Goal: Find specific page/section: Find specific page/section

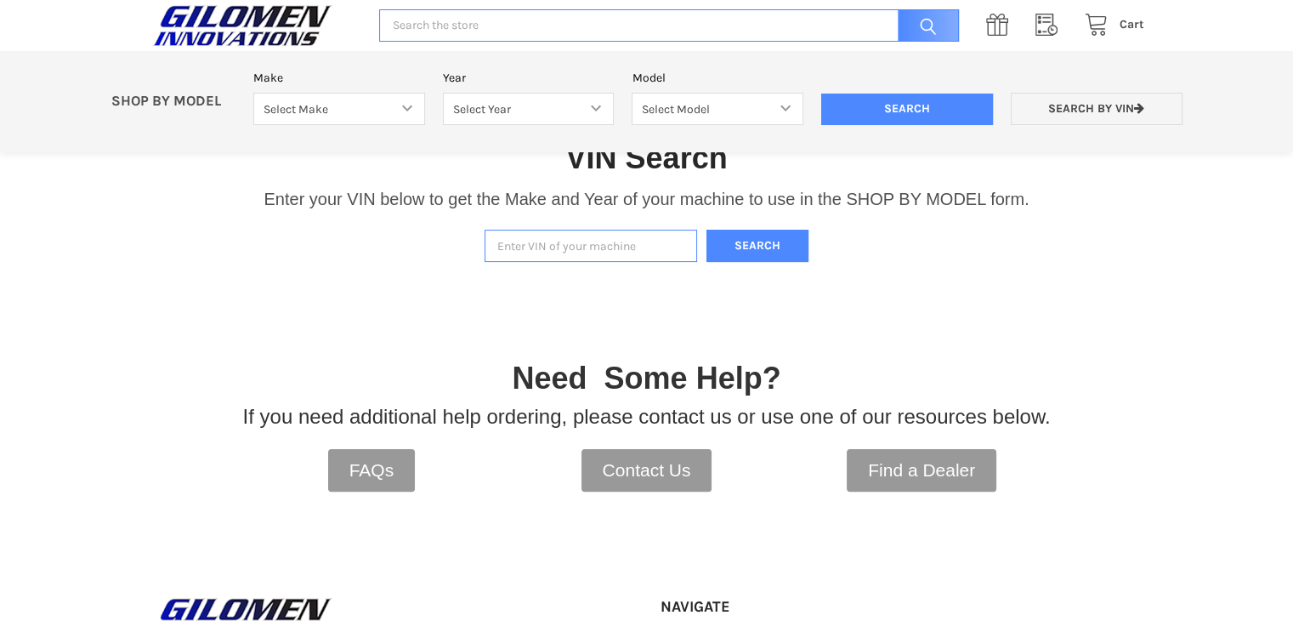
click at [544, 247] on input "Enter VIN of your machine" at bounding box center [591, 246] width 213 height 33
type input "[US_VEHICLE_IDENTIFICATION_NUMBER]"
click at [758, 237] on button "Search" at bounding box center [757, 246] width 102 height 33
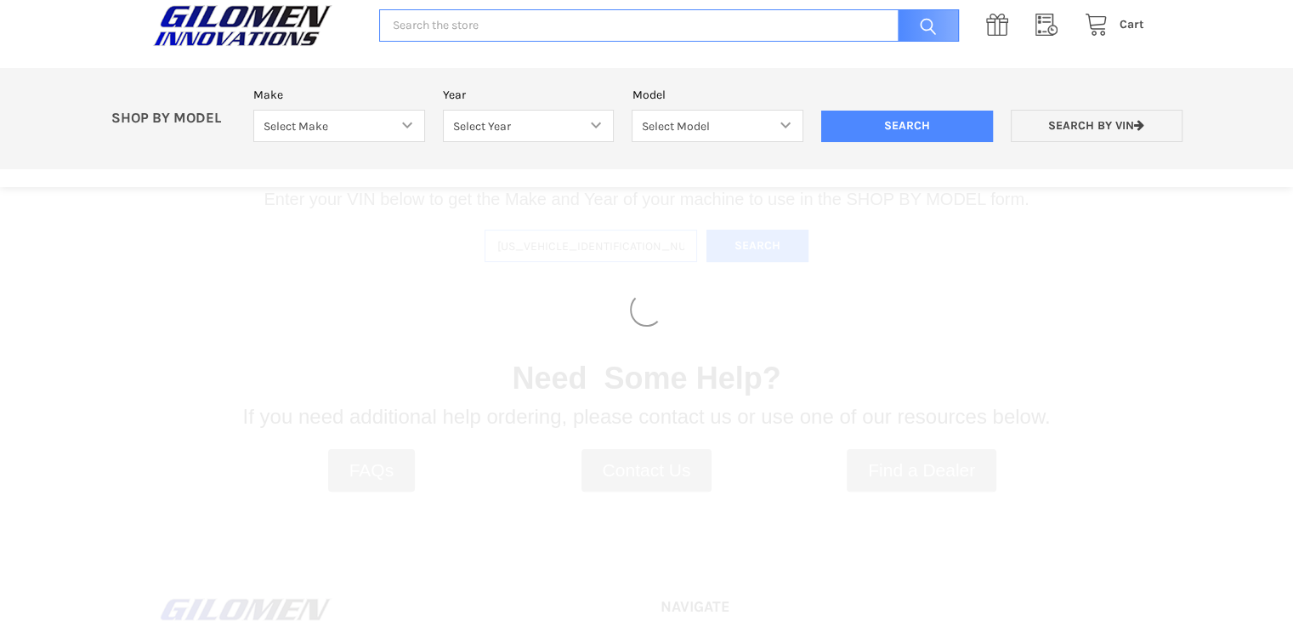
select select "330"
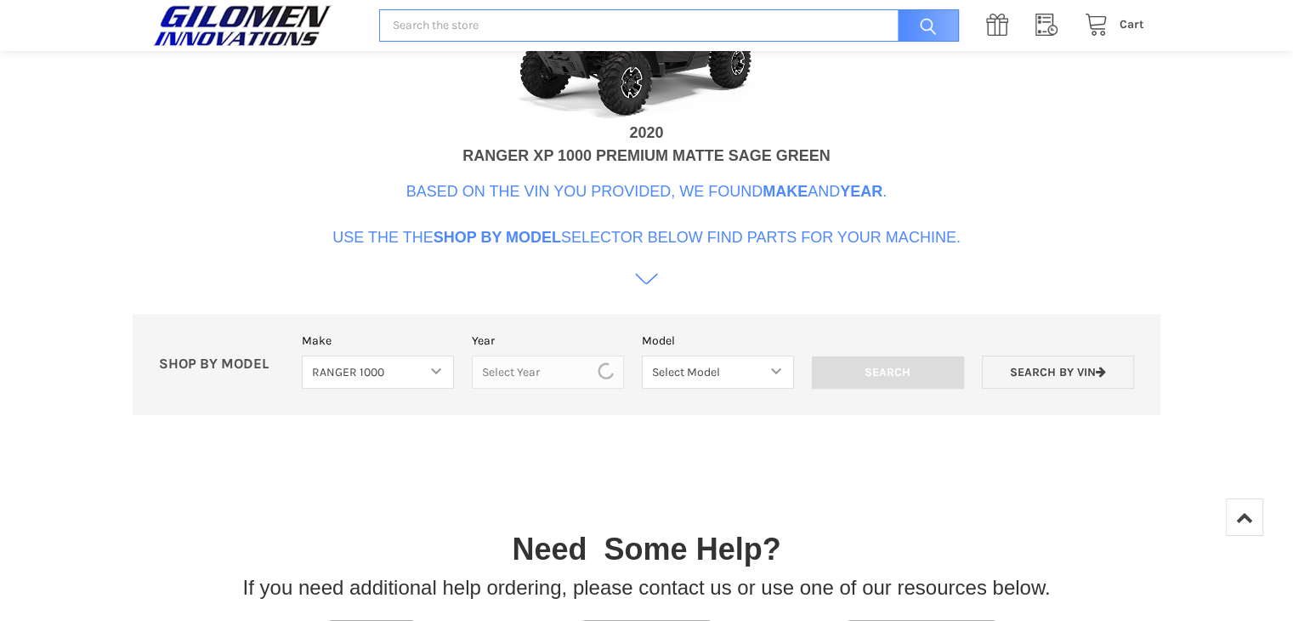
scroll to position [775, 0]
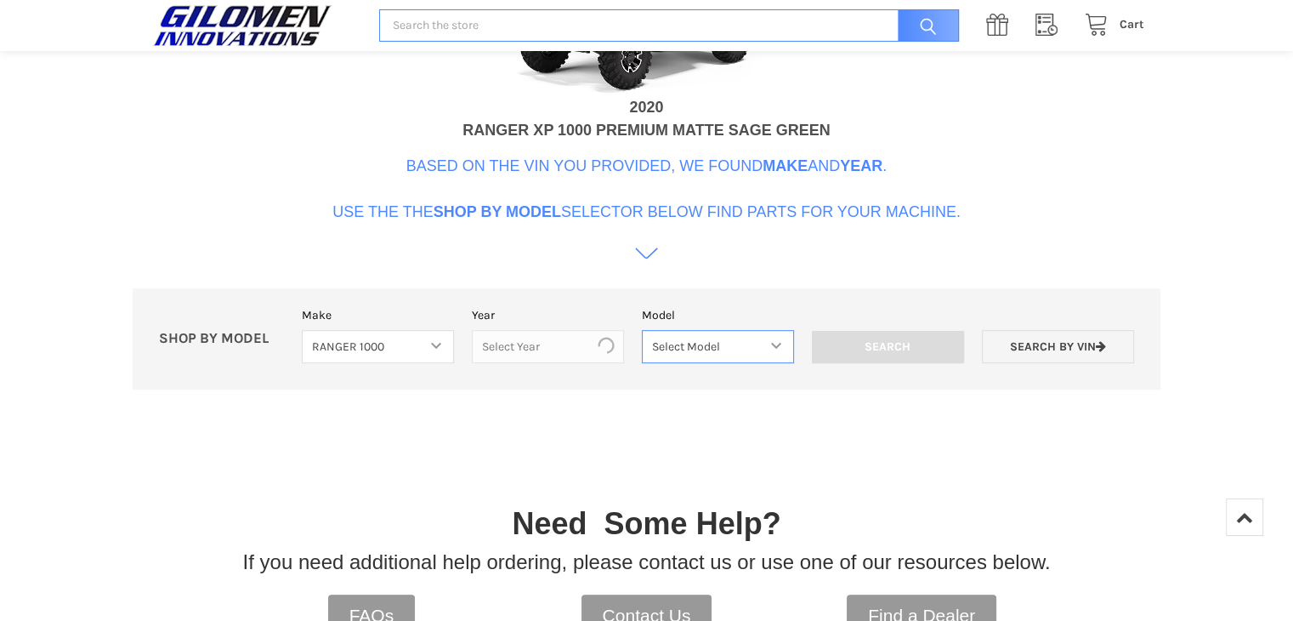
click at [694, 333] on select "Select Model" at bounding box center [718, 346] width 152 height 33
click at [642, 330] on select "Select Model" at bounding box center [718, 346] width 152 height 33
click at [648, 325] on div "Model Select Model" at bounding box center [717, 334] width 170 height 57
click at [656, 341] on select "Select Model" at bounding box center [718, 346] width 152 height 33
click at [642, 330] on select "Select Model" at bounding box center [718, 346] width 152 height 33
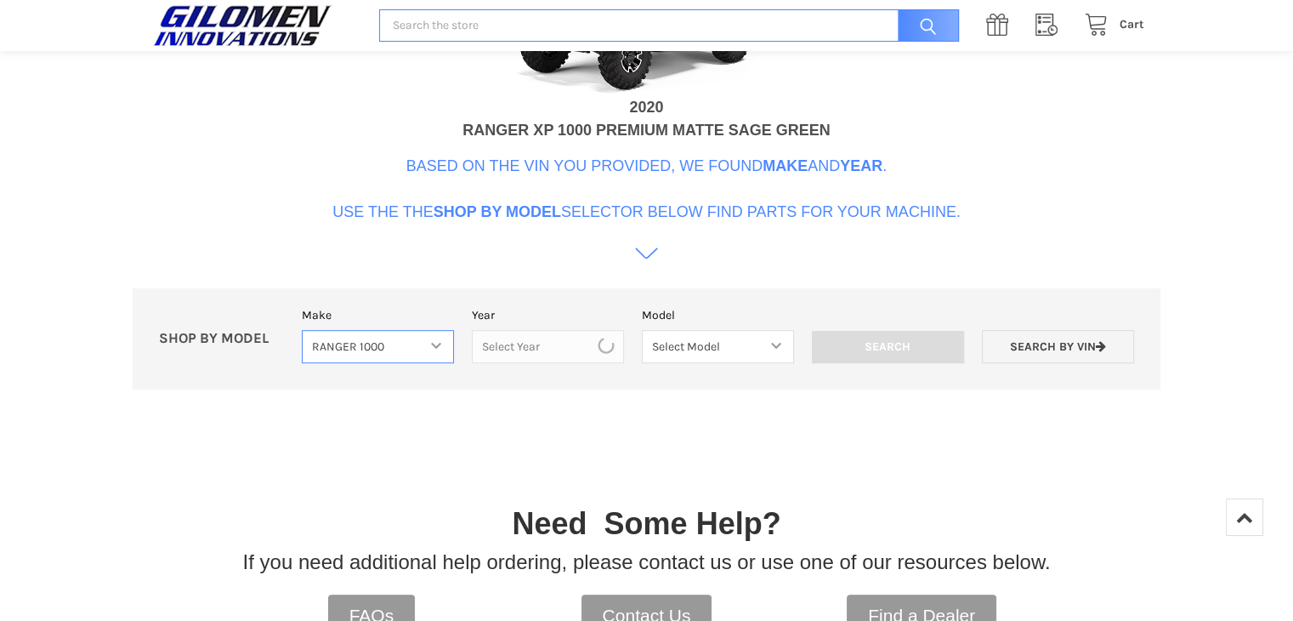
click at [326, 341] on select "Select Make Bobcat UTV Gravely UTV ACE 900 RANGER 570 Ranger 700 / 800 RANGER 9…" at bounding box center [378, 346] width 152 height 33
click at [302, 330] on select "Select Make Bobcat UTV Gravely UTV ACE 900 RANGER 570 Ranger 700 / 800 RANGER 9…" at bounding box center [378, 346] width 152 height 33
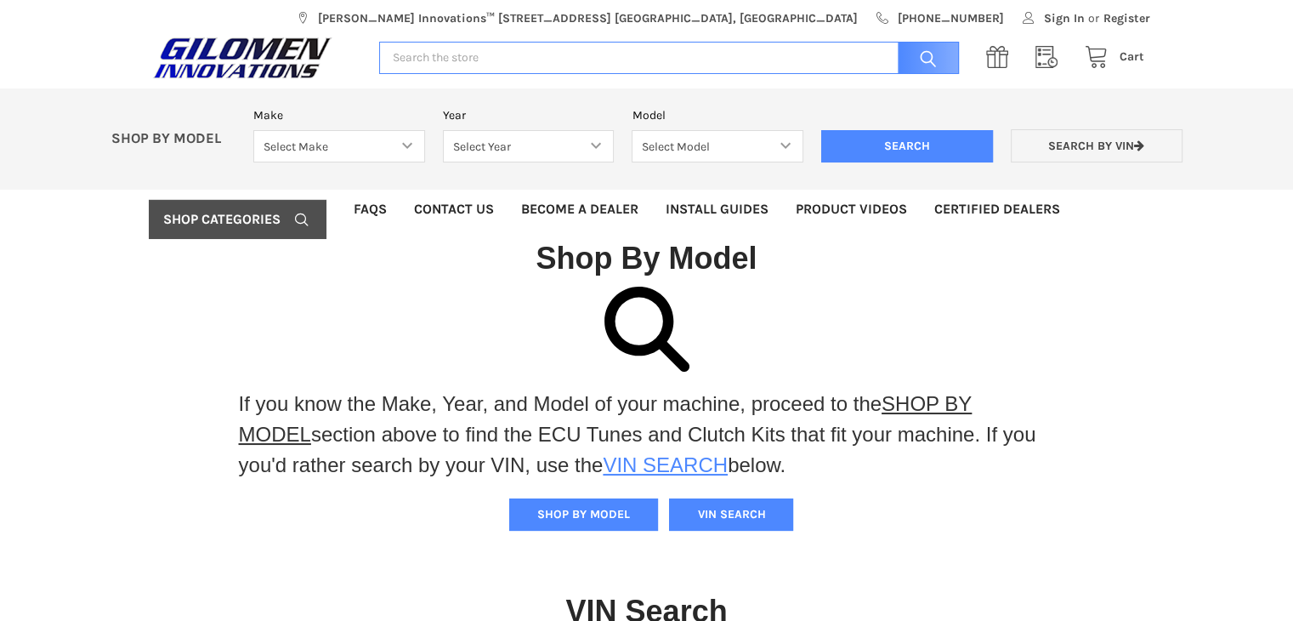
click at [680, 469] on link "VIN SEARCH" at bounding box center [665, 464] width 125 height 23
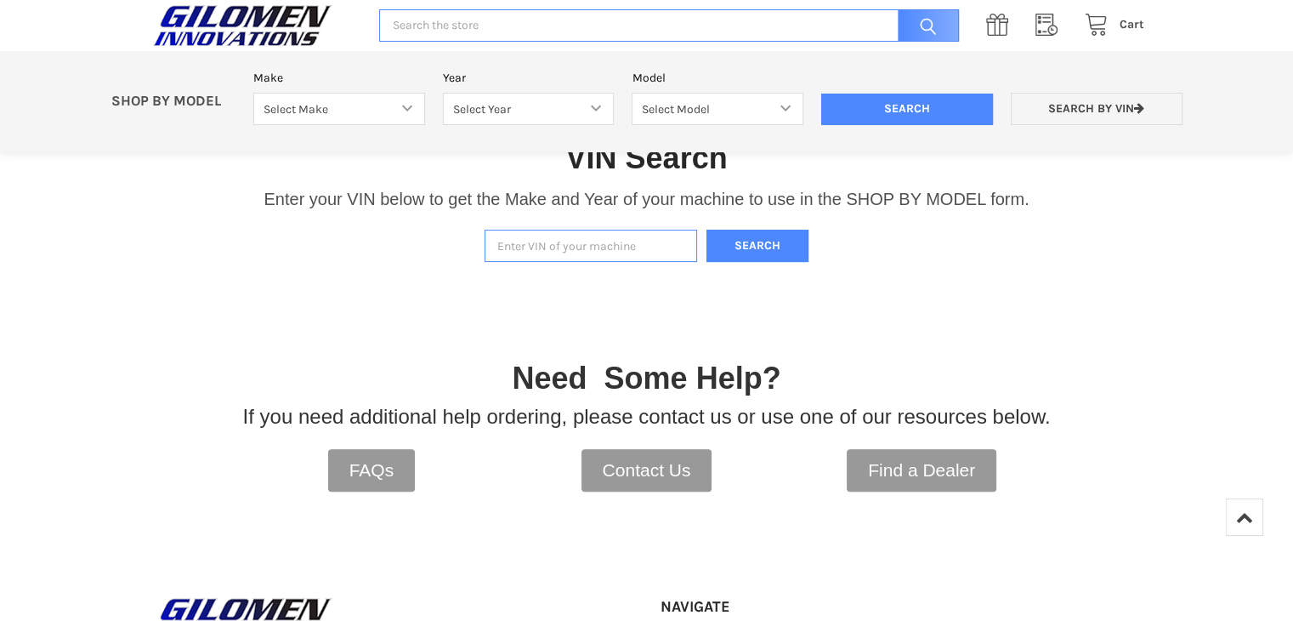
click at [514, 247] on input "Enter VIN of your machine" at bounding box center [591, 246] width 213 height 33
type input "[US_VEHICLE_IDENTIFICATION_NUMBER]"
click at [745, 232] on button "Search" at bounding box center [757, 246] width 102 height 33
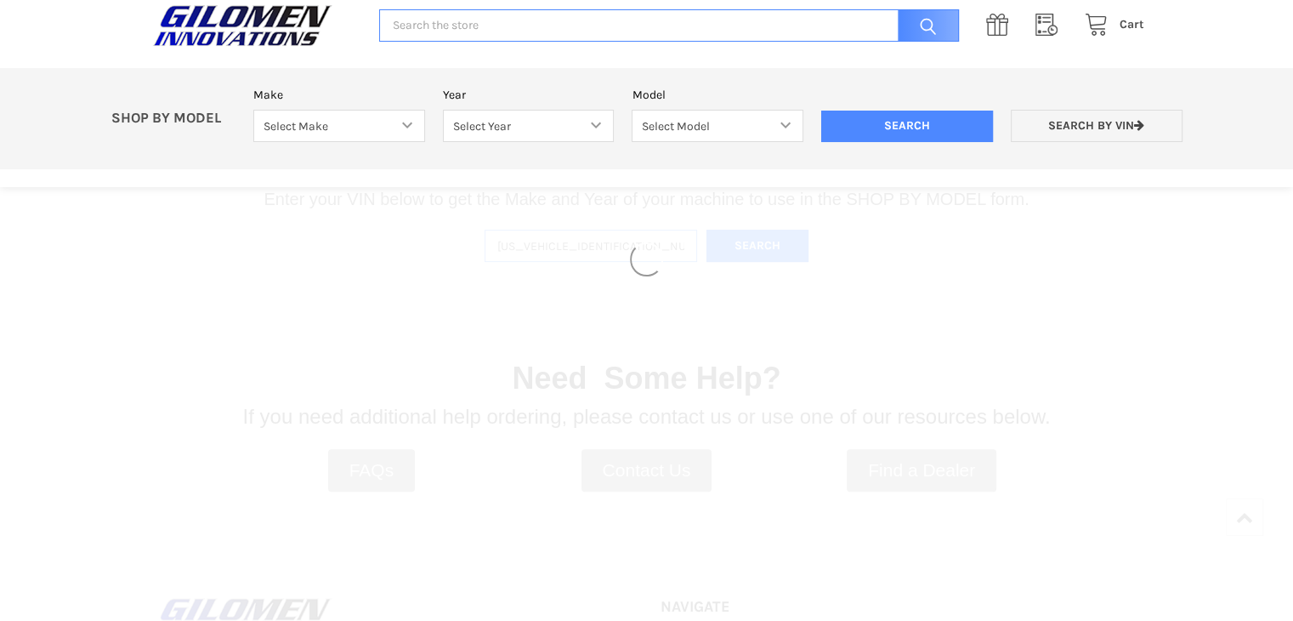
select select "330"
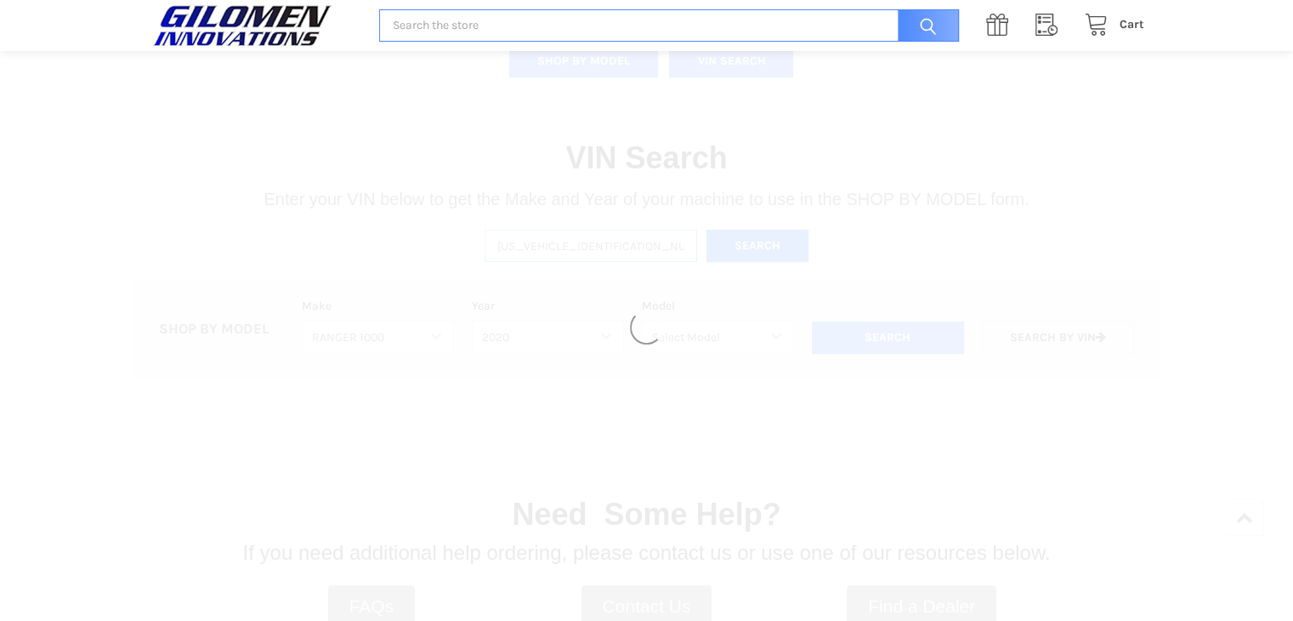
select select "363"
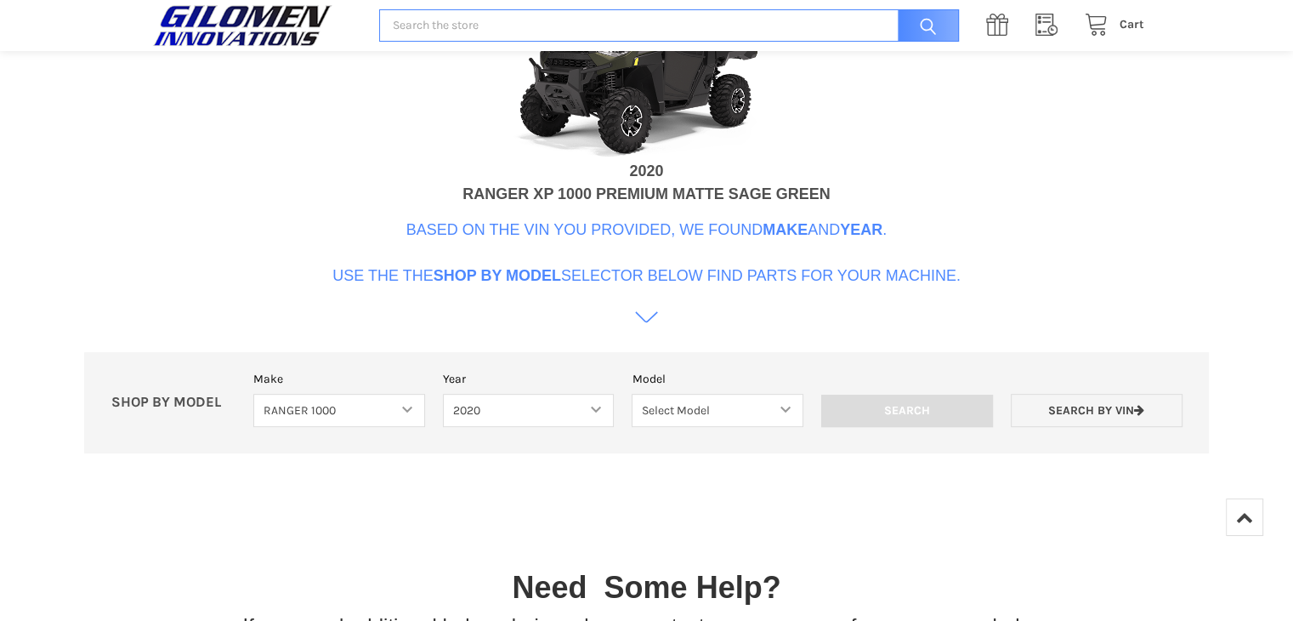
scroll to position [876, 0]
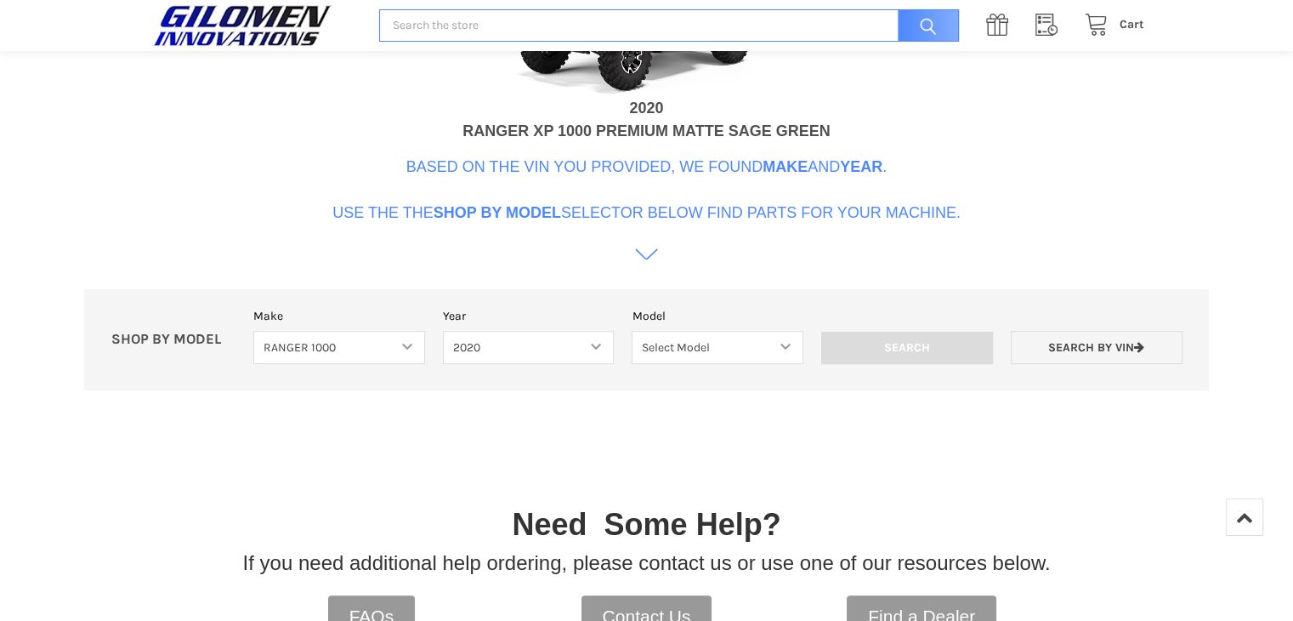
click at [642, 256] on icon at bounding box center [646, 253] width 23 height 23
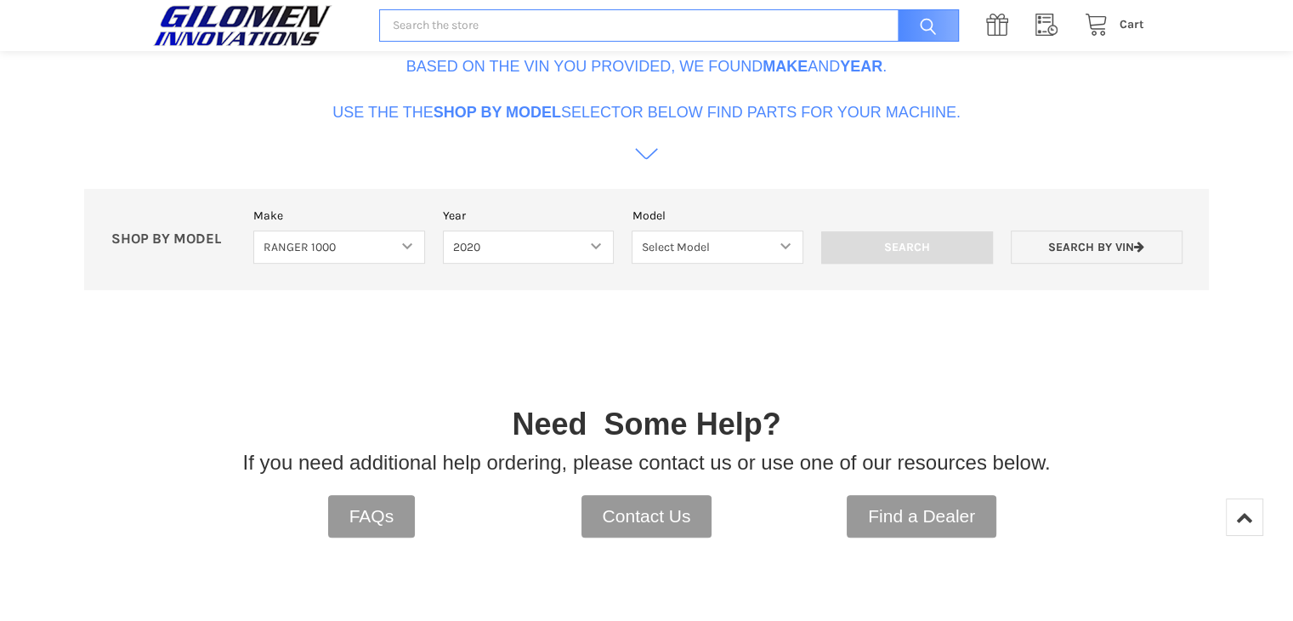
scroll to position [937, 0]
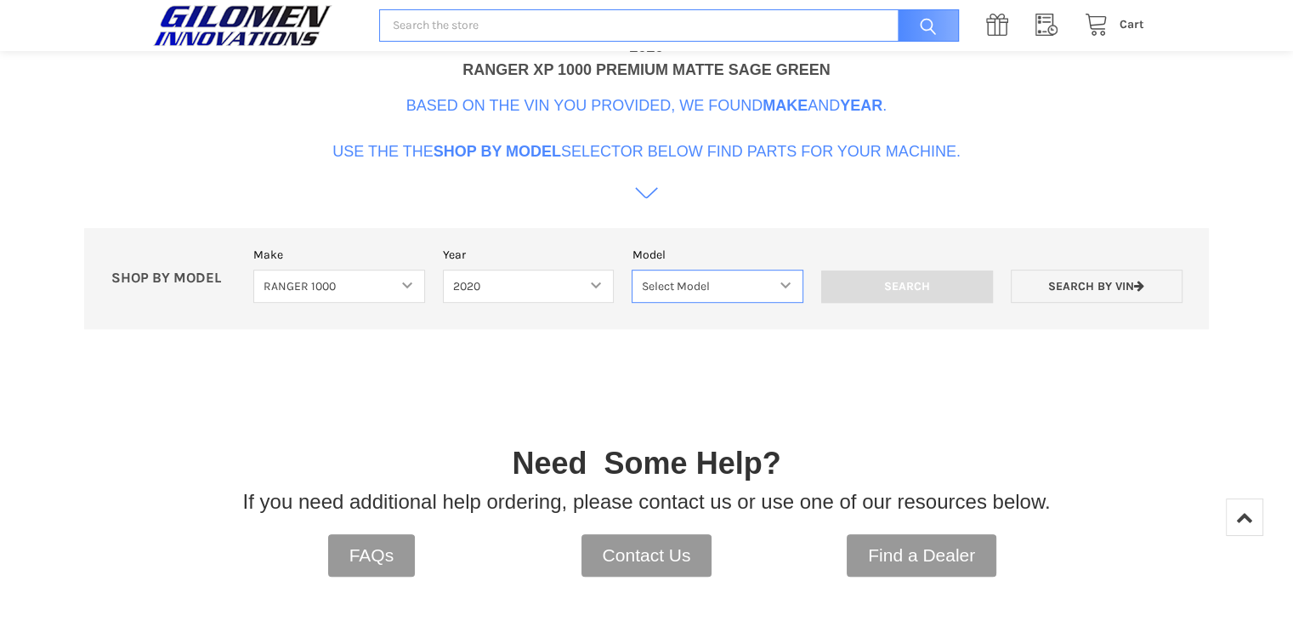
click at [686, 284] on select "Select Model Ranger 1000 Basic 61 HP Ranger 1000 Crew Basic 61 HP Ranger 1000 X…" at bounding box center [718, 285] width 172 height 33
select select "366"
click at [632, 269] on select "Select Model Ranger 1000 Basic 61 HP Ranger 1000 Crew Basic 61 HP Ranger 1000 X…" at bounding box center [718, 285] width 172 height 33
click at [895, 297] on input "Search" at bounding box center [907, 286] width 172 height 32
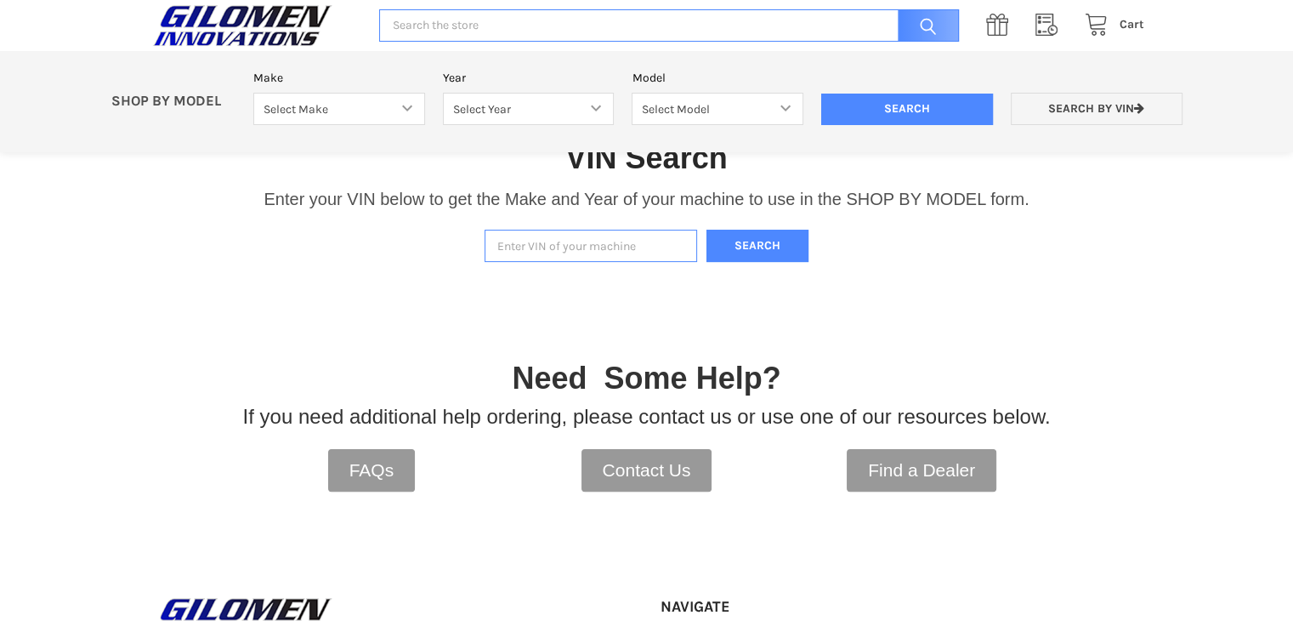
click at [527, 250] on input "Enter VIN of your machine" at bounding box center [591, 246] width 213 height 33
type input "[US_VEHICLE_IDENTIFICATION_NUMBER]"
click at [726, 241] on button "Search" at bounding box center [757, 246] width 102 height 33
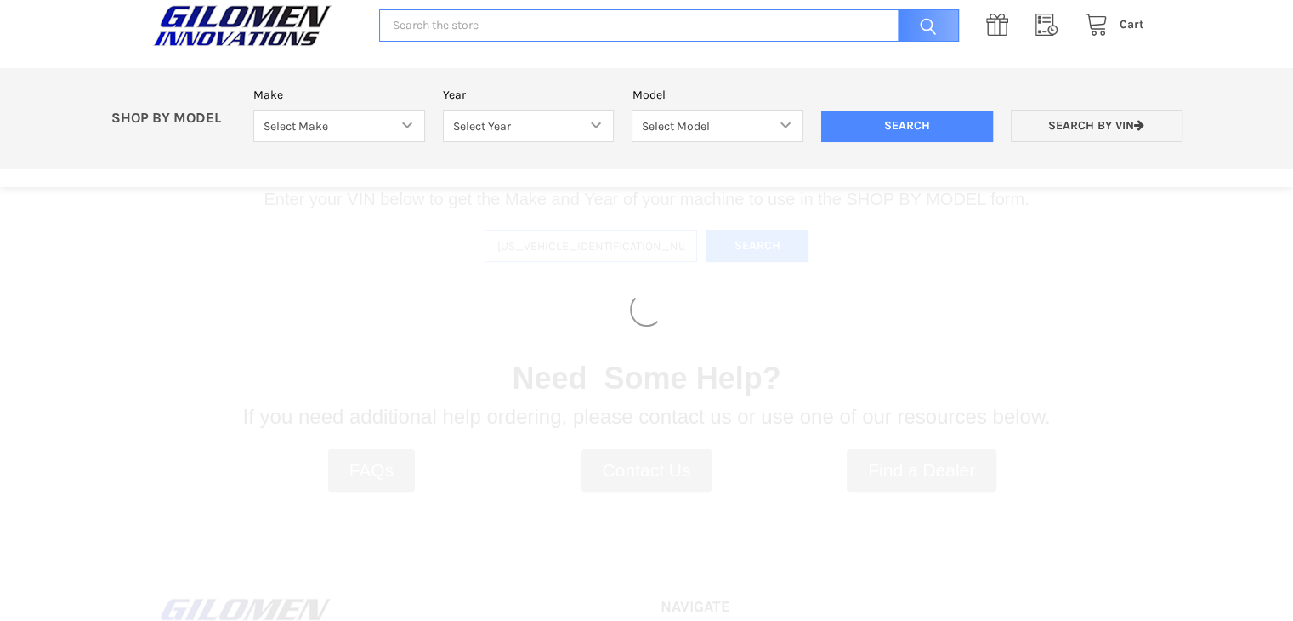
select select "330"
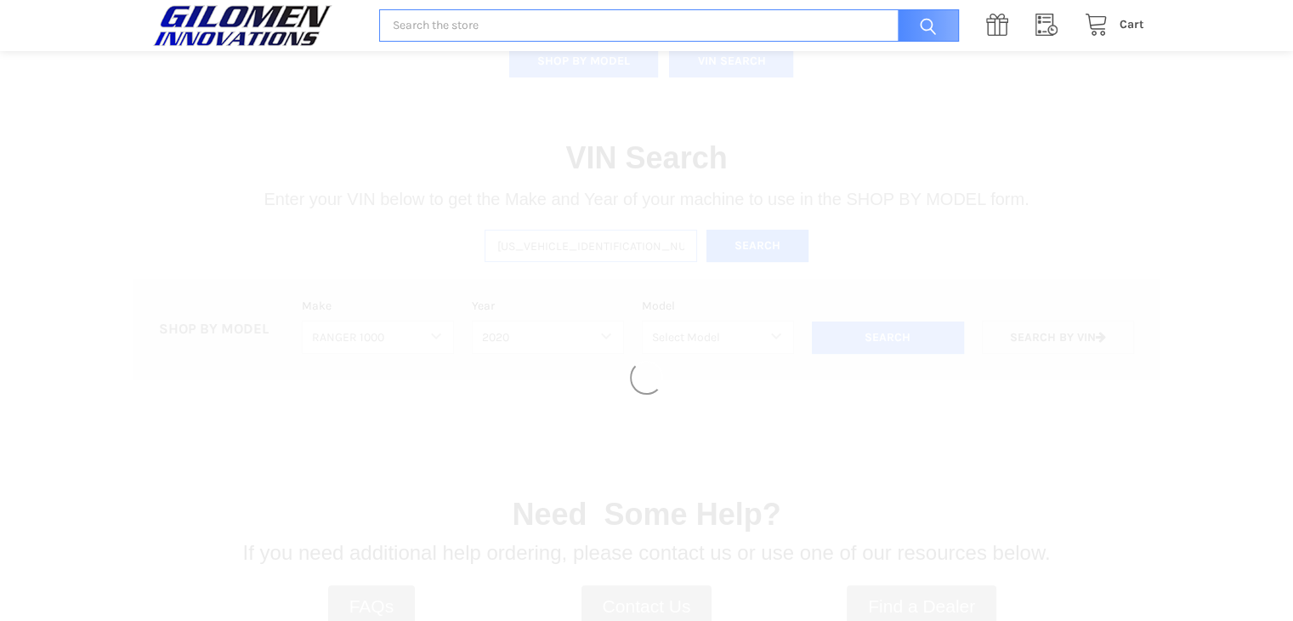
select select "363"
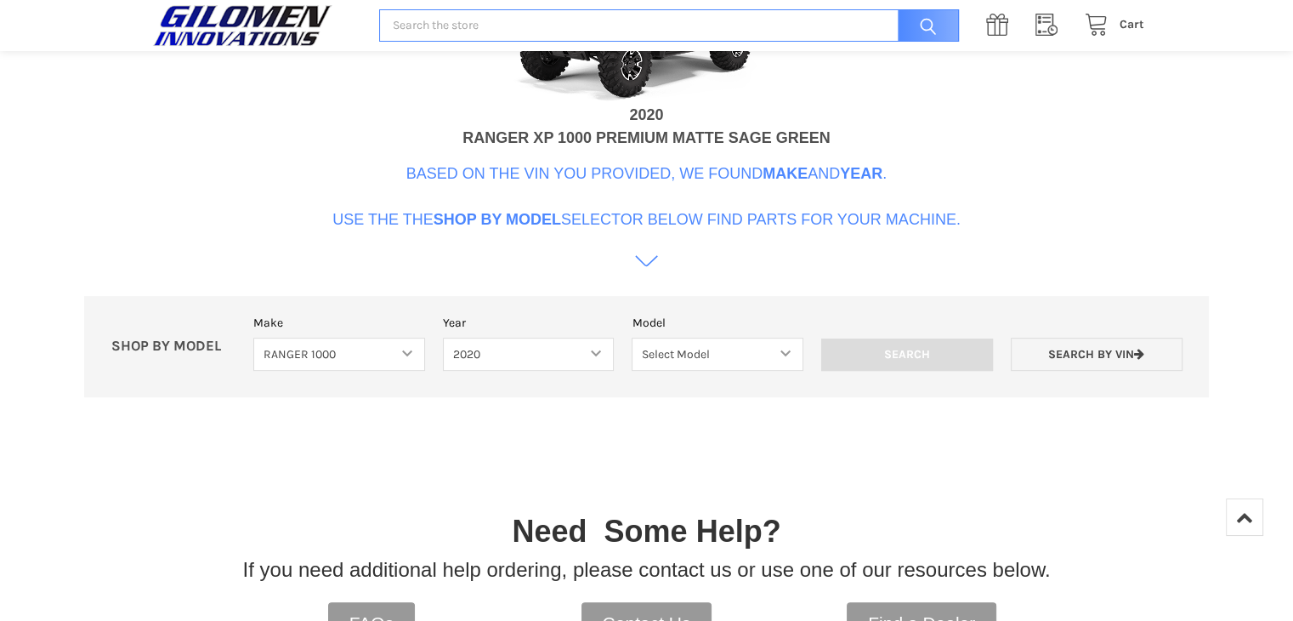
scroll to position [775, 0]
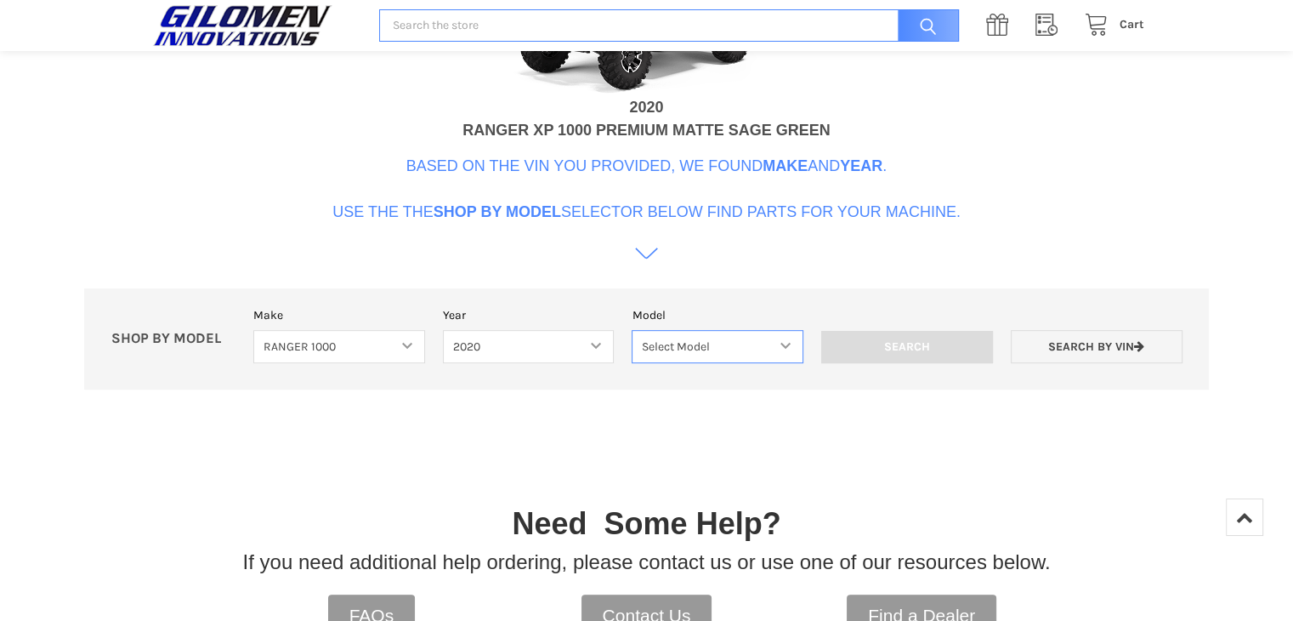
click at [654, 347] on select "Select Model Ranger 1000 Basic 61 HP Ranger 1000 Crew Basic 61 HP Ranger 1000 X…" at bounding box center [718, 346] width 172 height 33
select select "366"
click at [632, 330] on select "Select Model Ranger 1000 Basic 61 HP Ranger 1000 Crew Basic 61 HP Ranger 1000 X…" at bounding box center [718, 346] width 172 height 33
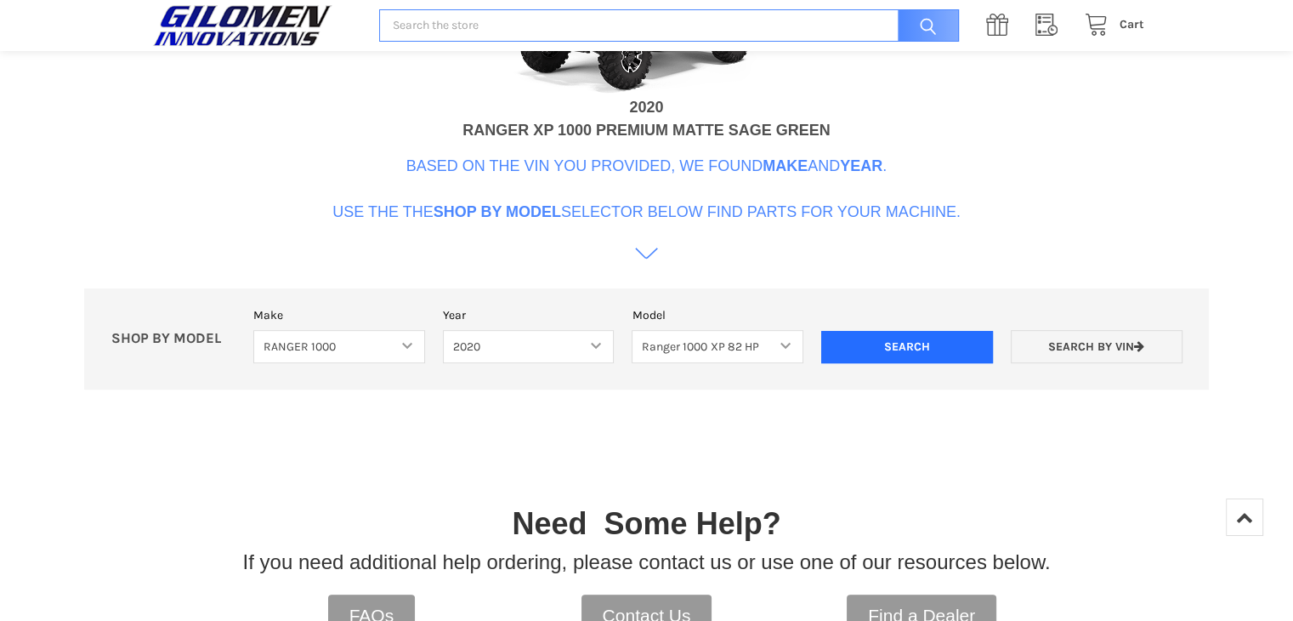
click at [938, 348] on input "Search" at bounding box center [907, 347] width 172 height 32
